Goal: Register for event/course

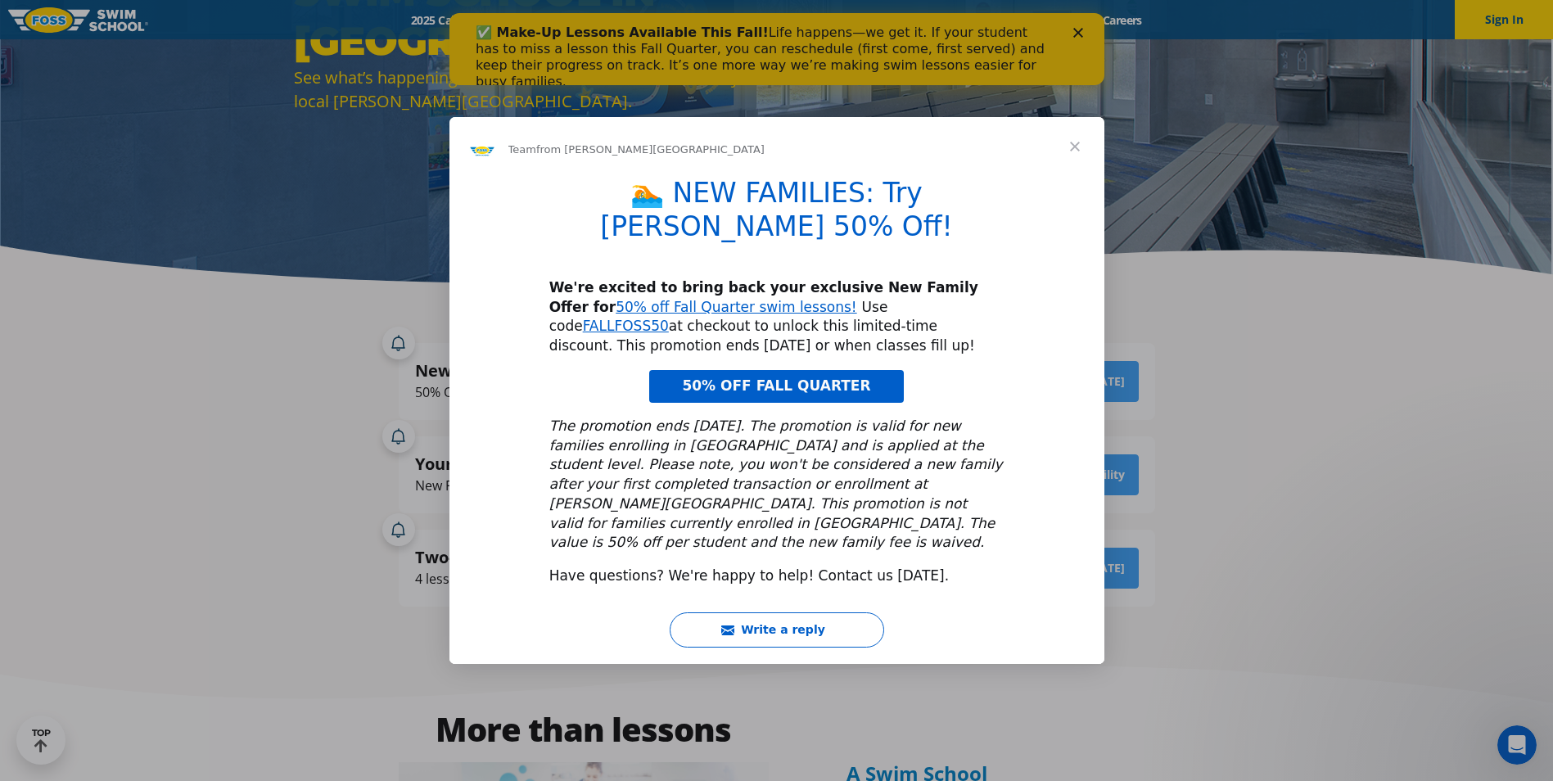
click at [1079, 171] on span "Close" at bounding box center [1074, 146] width 59 height 59
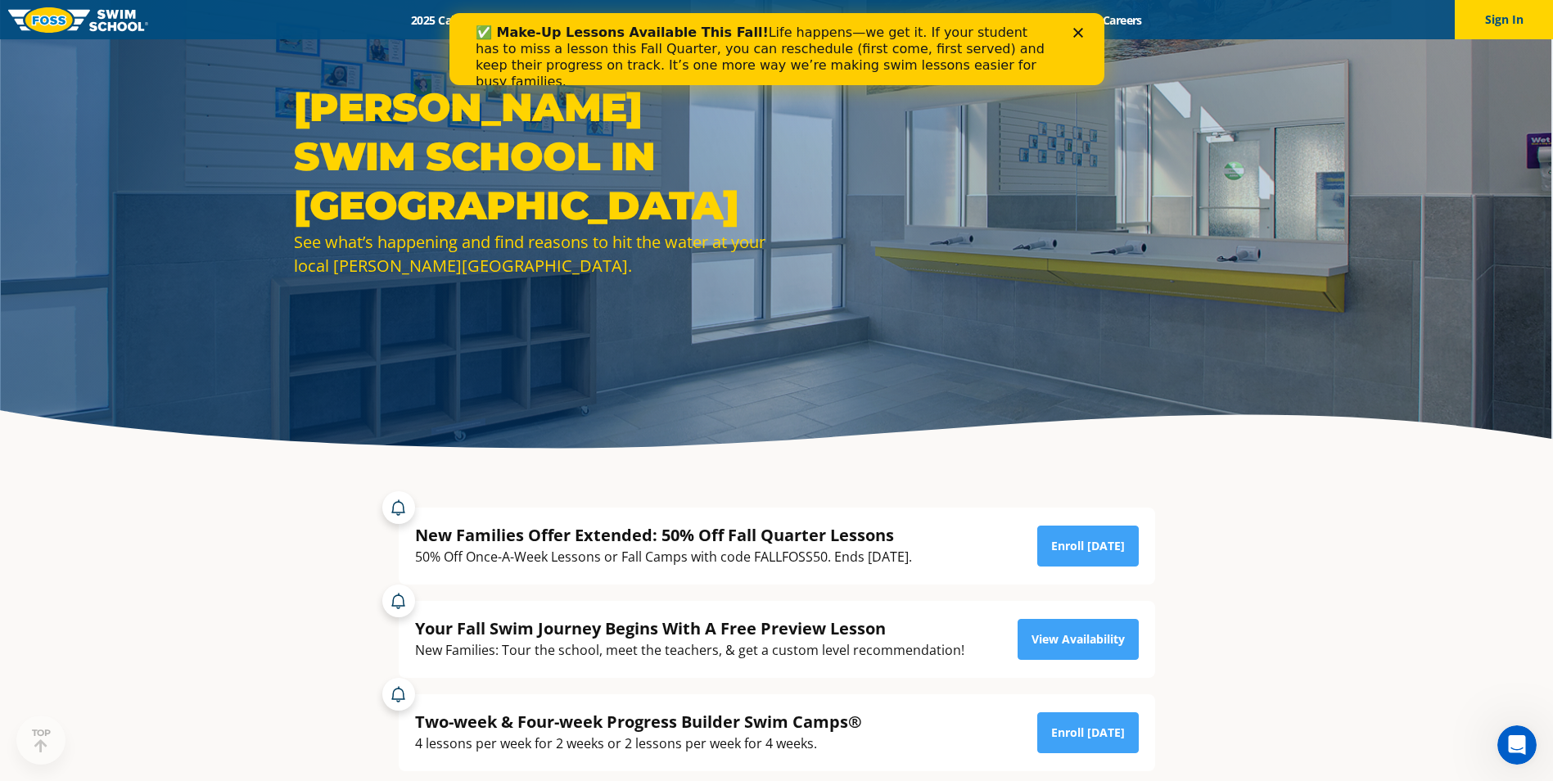
scroll to position [82, 0]
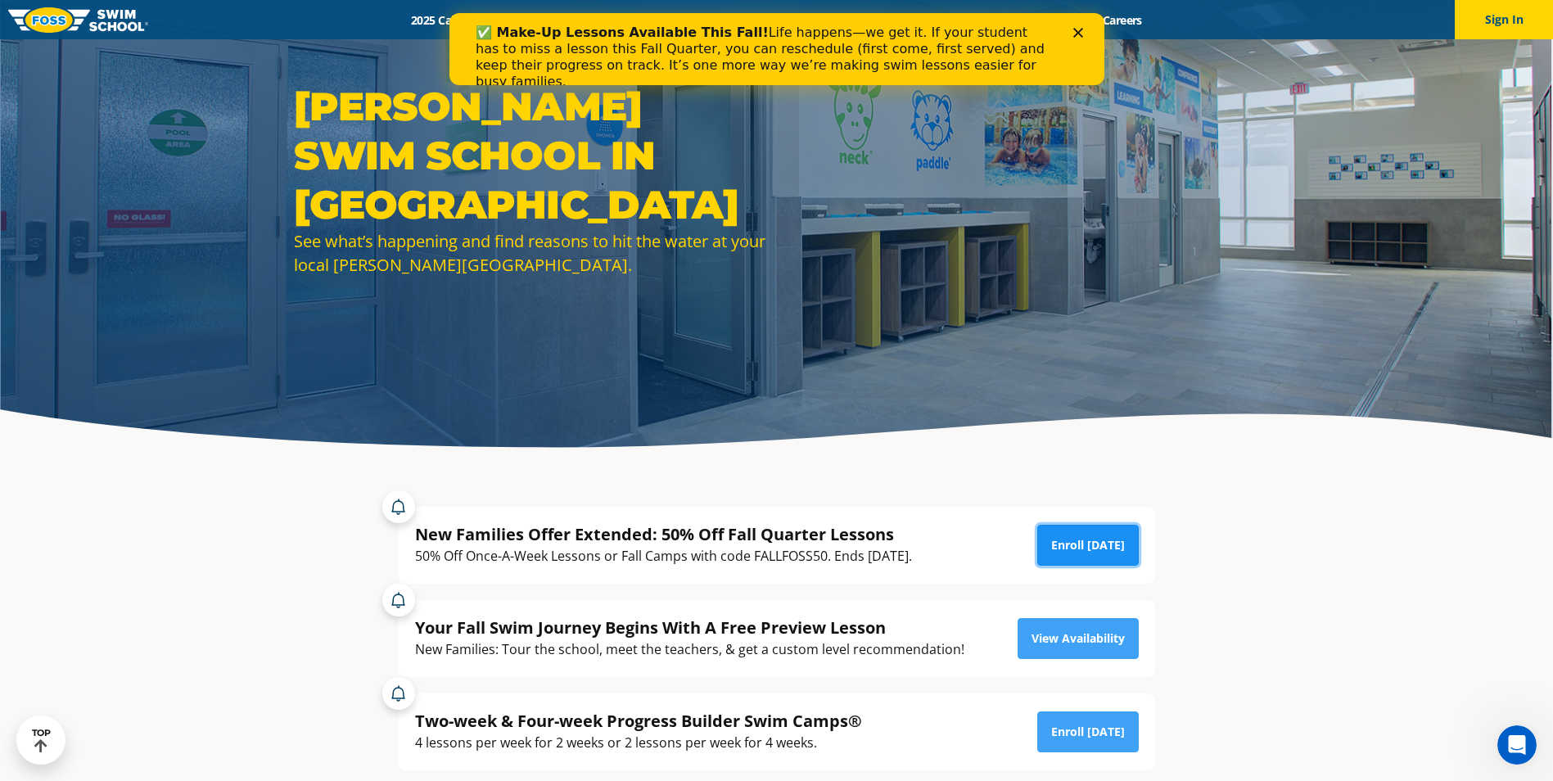
click at [1081, 537] on link "Enroll [DATE]" at bounding box center [1088, 545] width 102 height 41
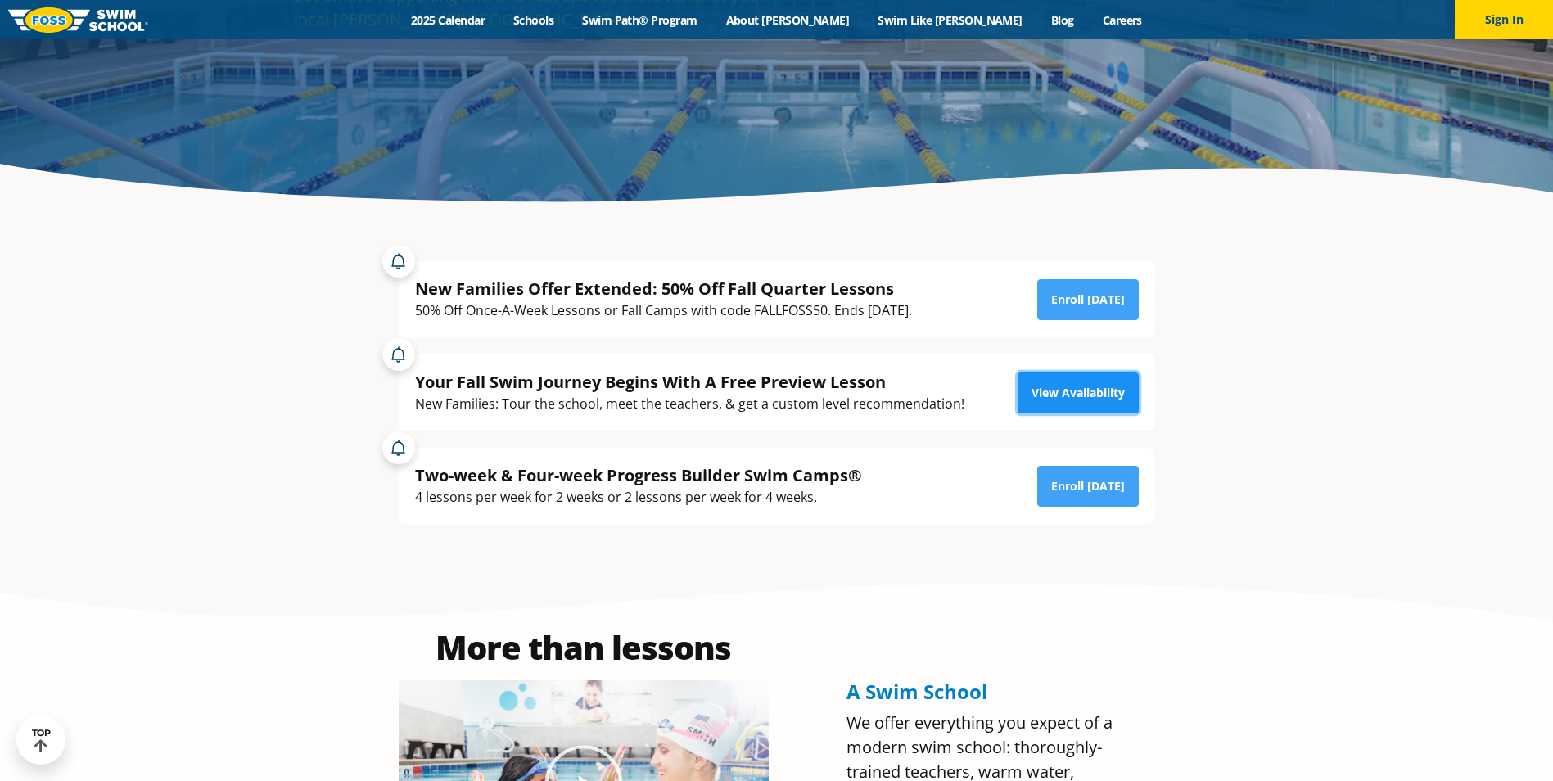
click at [1071, 398] on link "View Availability" at bounding box center [1078, 392] width 121 height 41
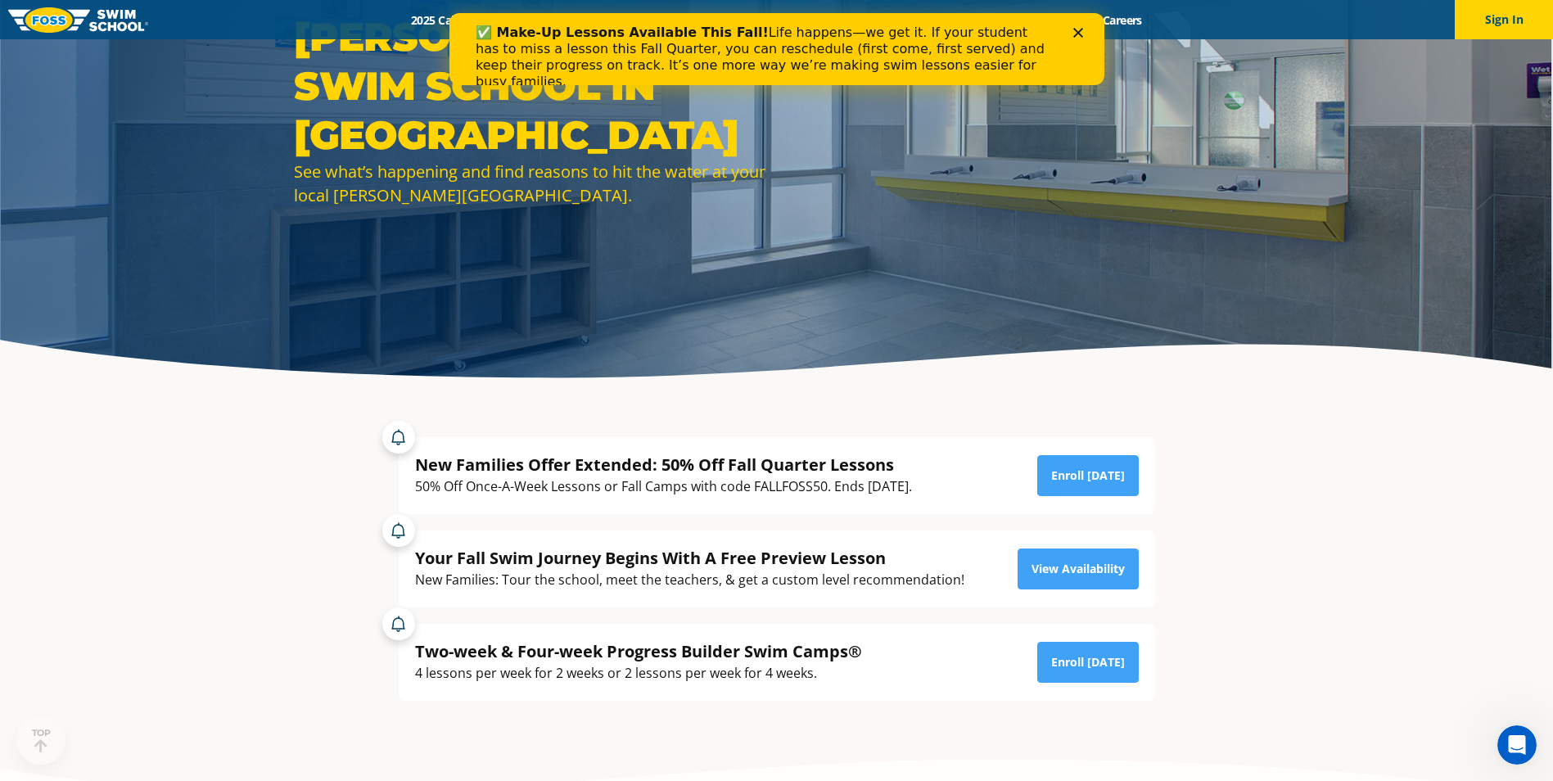
scroll to position [164, 0]
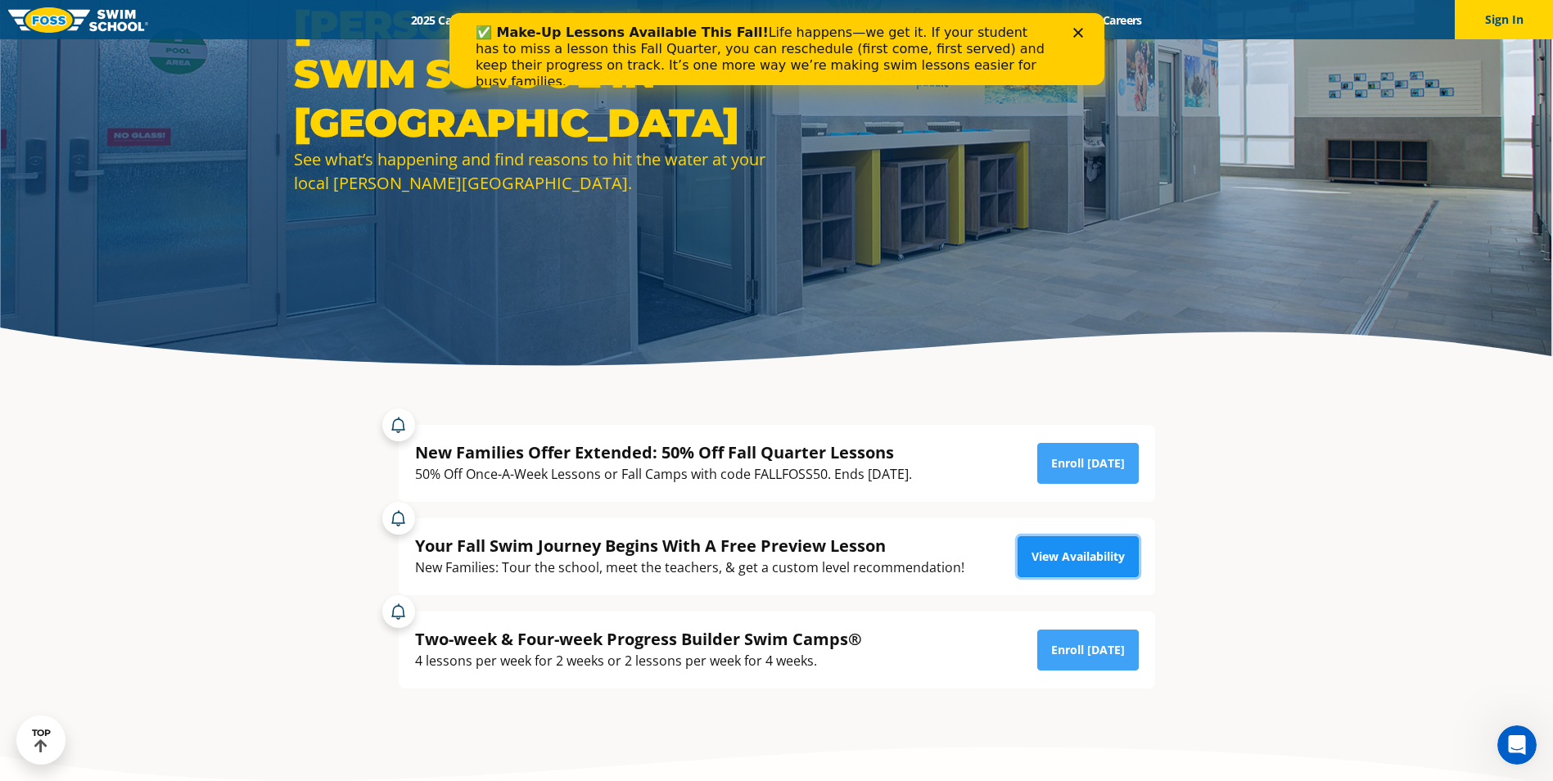
click at [1068, 558] on link "View Availability" at bounding box center [1078, 556] width 121 height 41
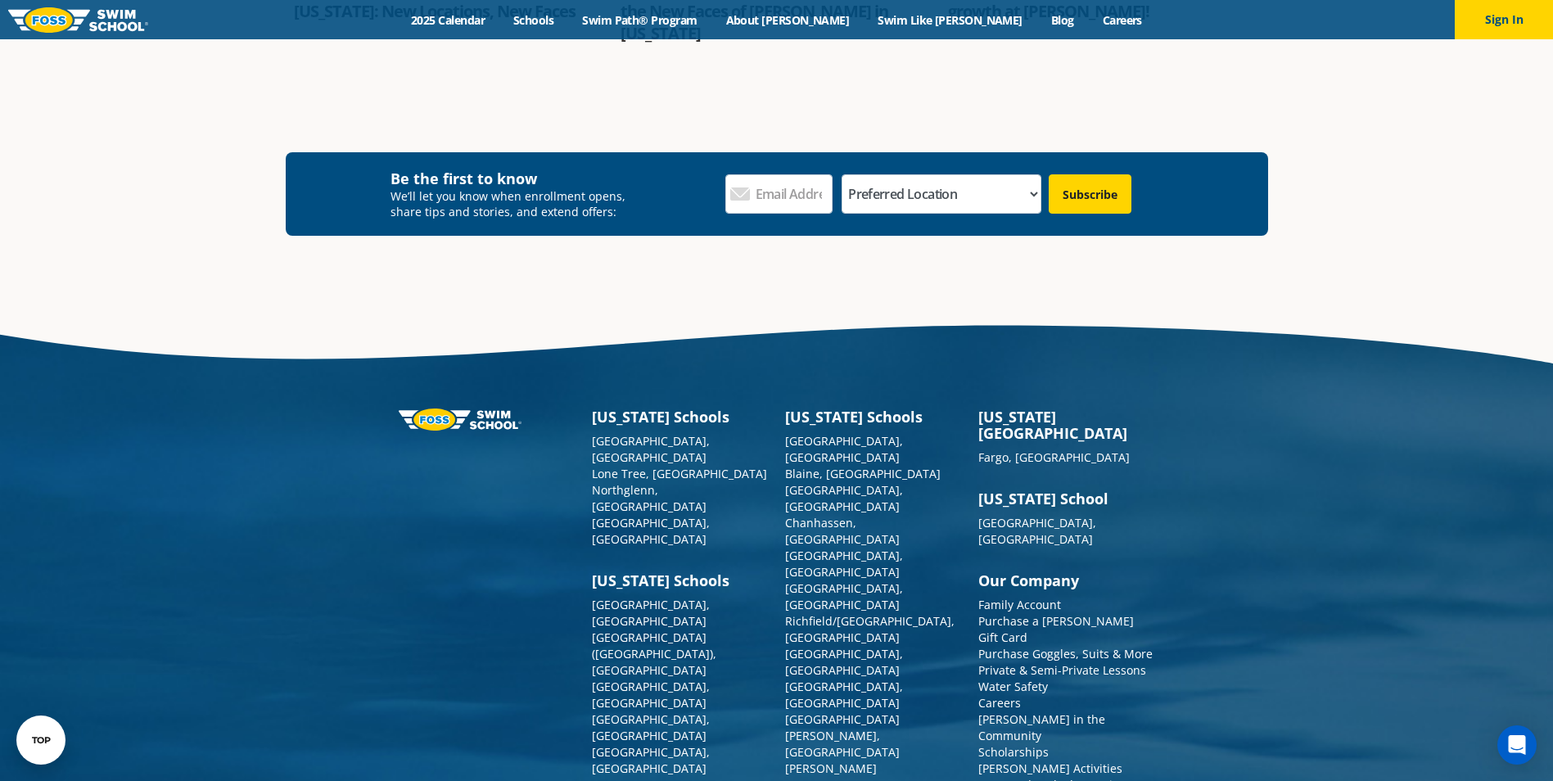
scroll to position [2161, 0]
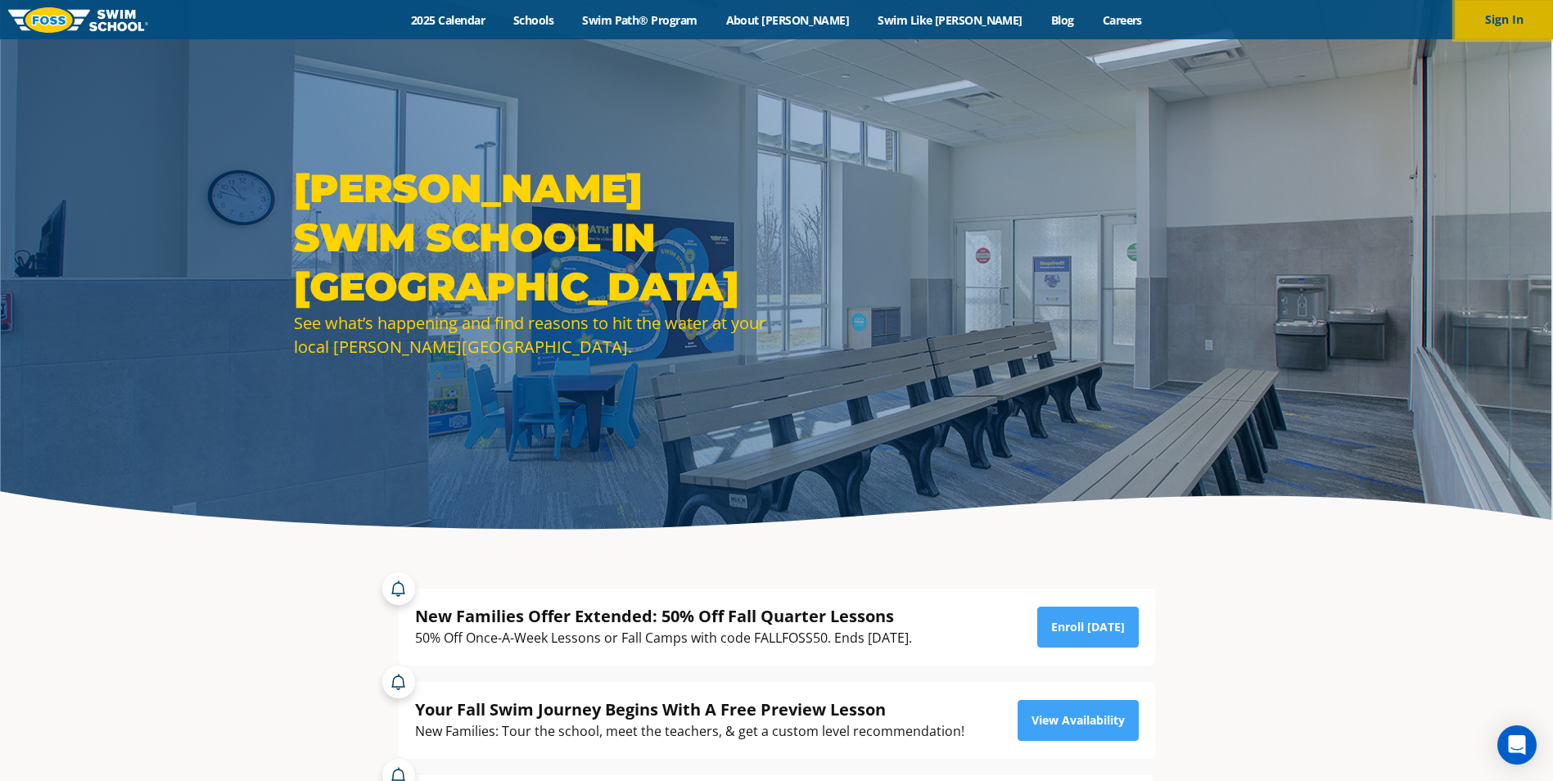
click at [1484, 2] on button "Sign In" at bounding box center [1504, 19] width 98 height 39
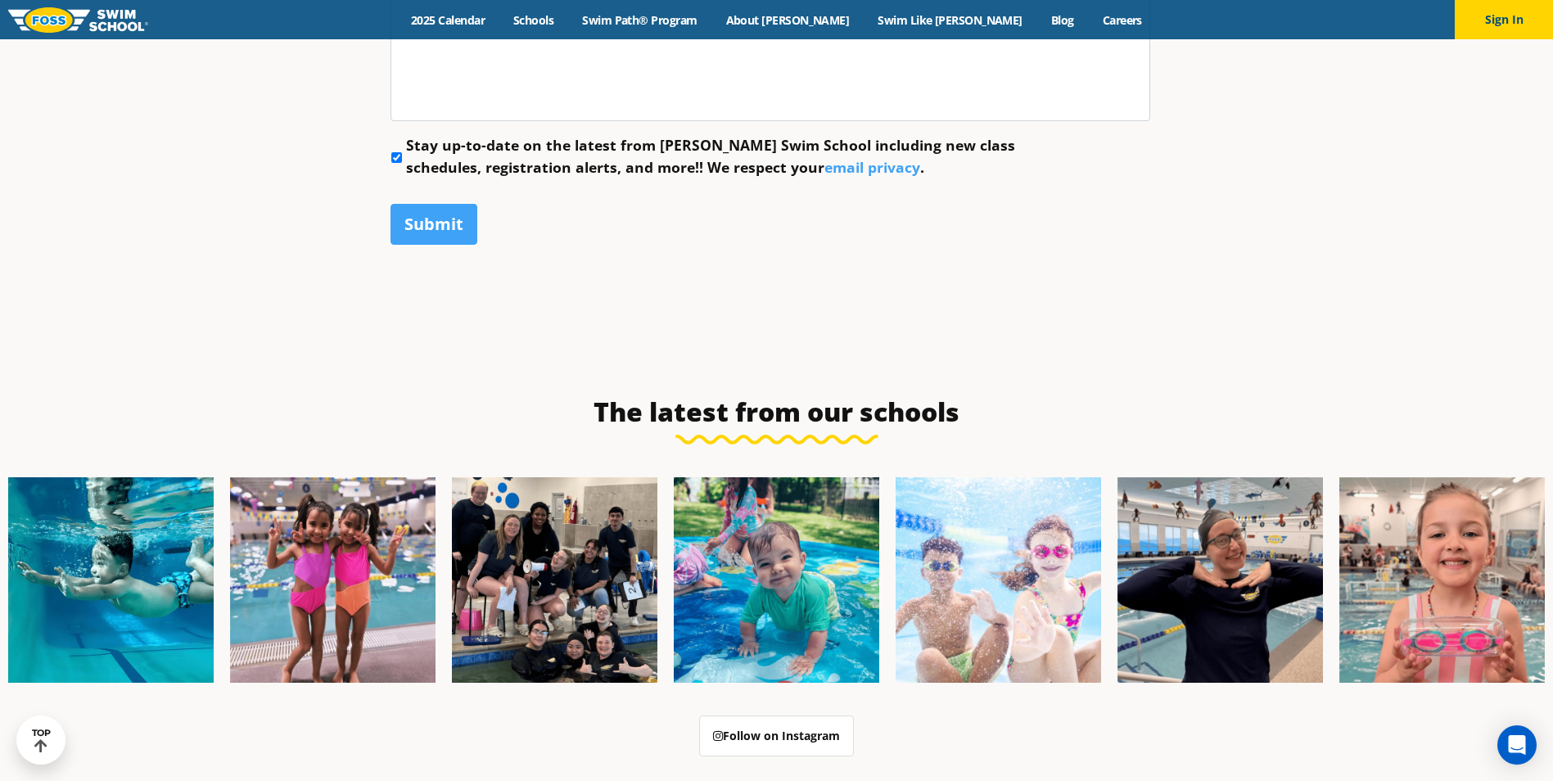
scroll to position [982, 0]
